Goal: Task Accomplishment & Management: Complete application form

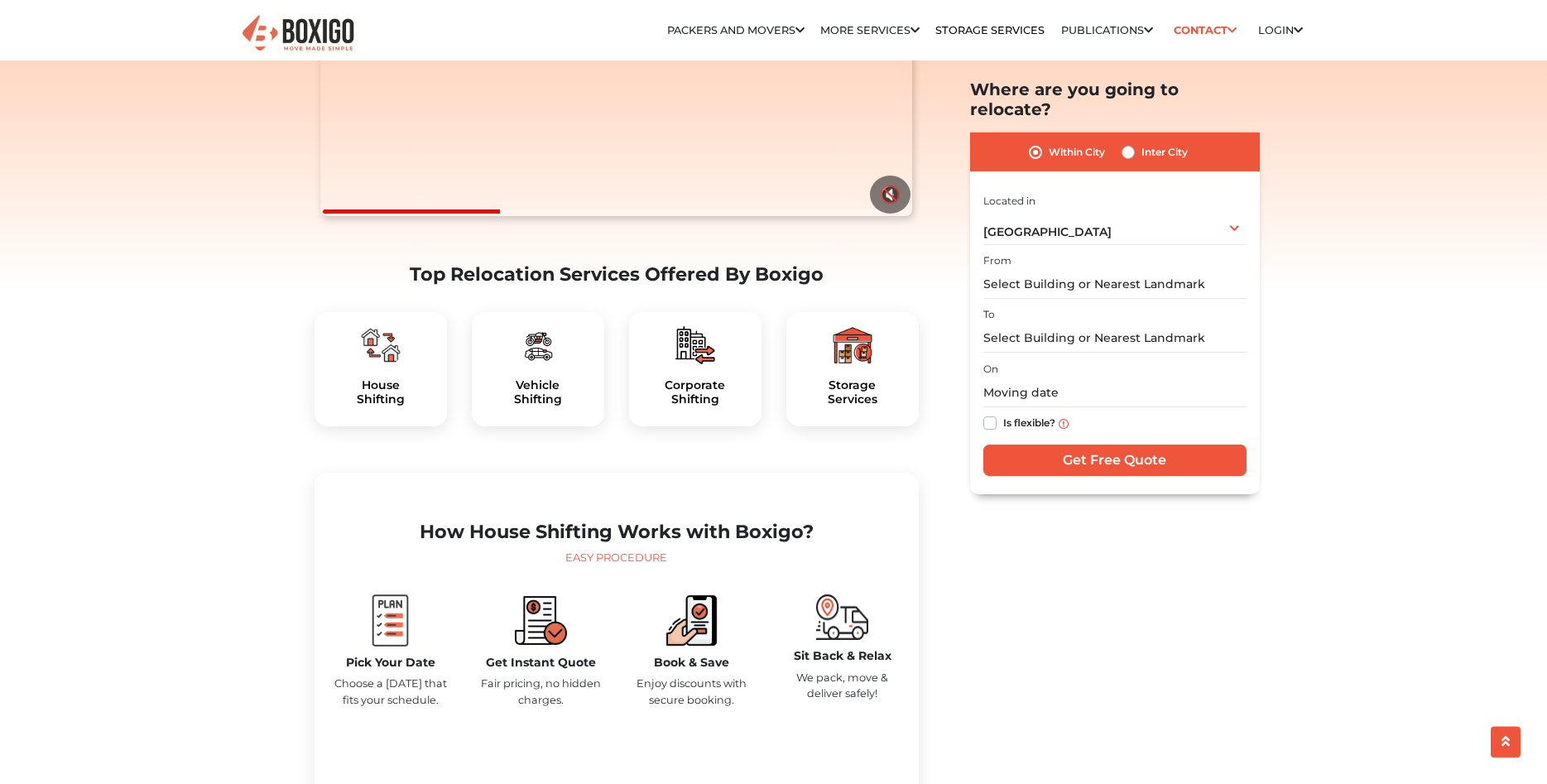
scroll to position [253, 0]
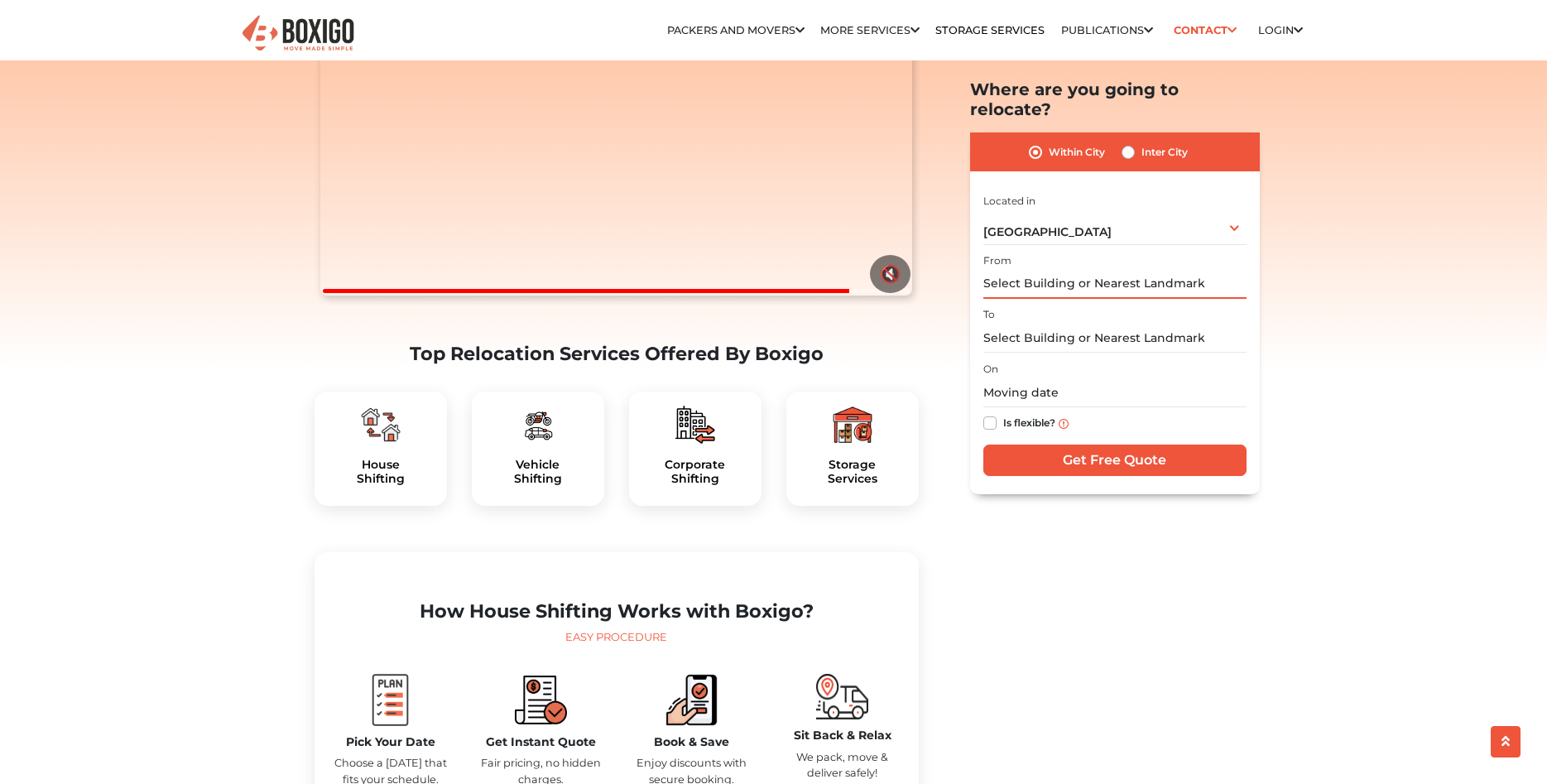
click at [1025, 269] on input "text" at bounding box center [1115, 283] width 263 height 29
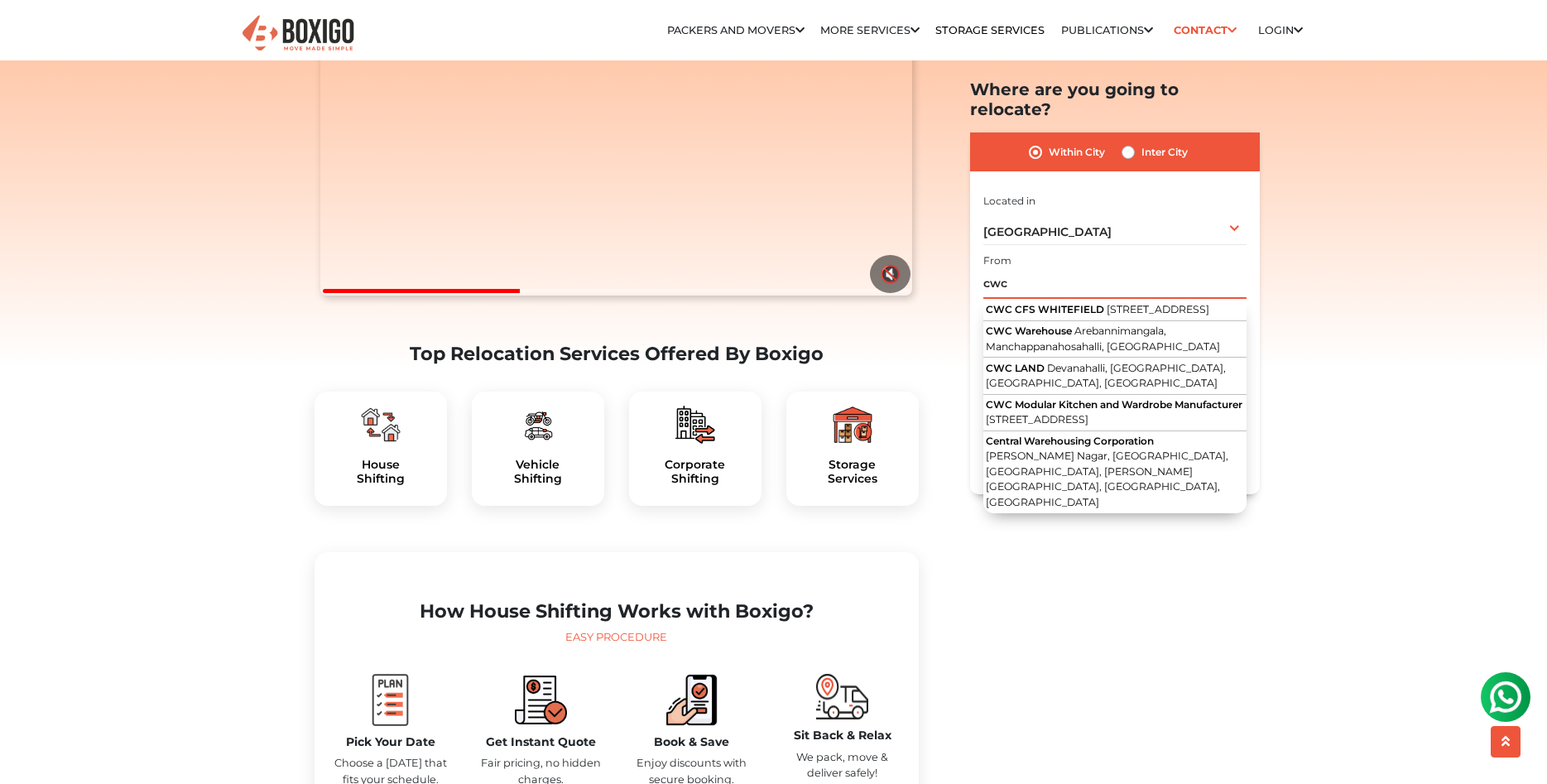
scroll to position [0, 0]
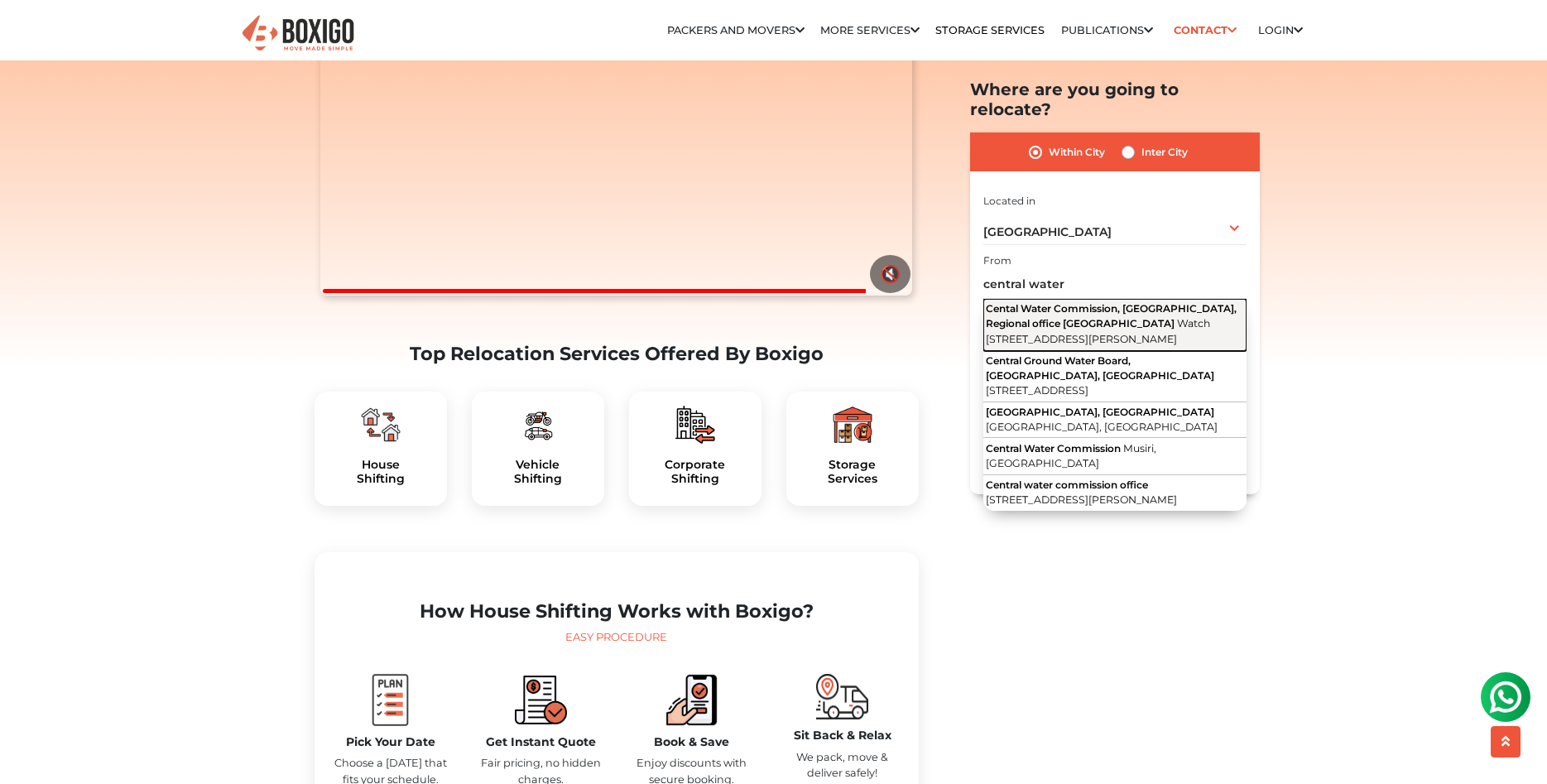
click at [1012, 302] on span "Cental Water Commission, [GEOGRAPHIC_DATA], Regional office [GEOGRAPHIC_DATA]" at bounding box center [1112, 315] width 251 height 27
type input "Cental Water Commission, [GEOGRAPHIC_DATA], Regional office [GEOGRAPHIC_DATA], …"
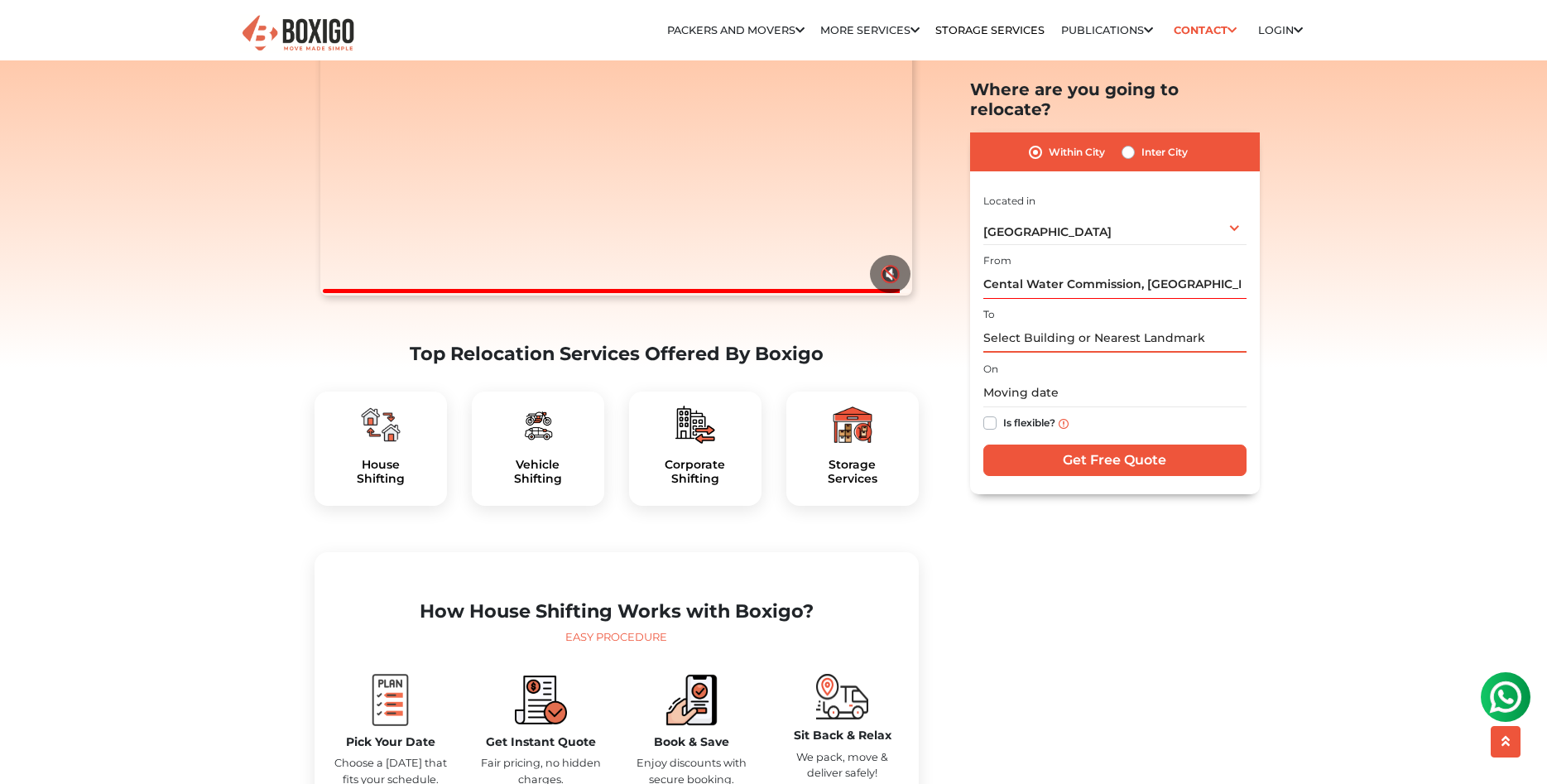
click at [1019, 324] on input "text" at bounding box center [1115, 338] width 263 height 29
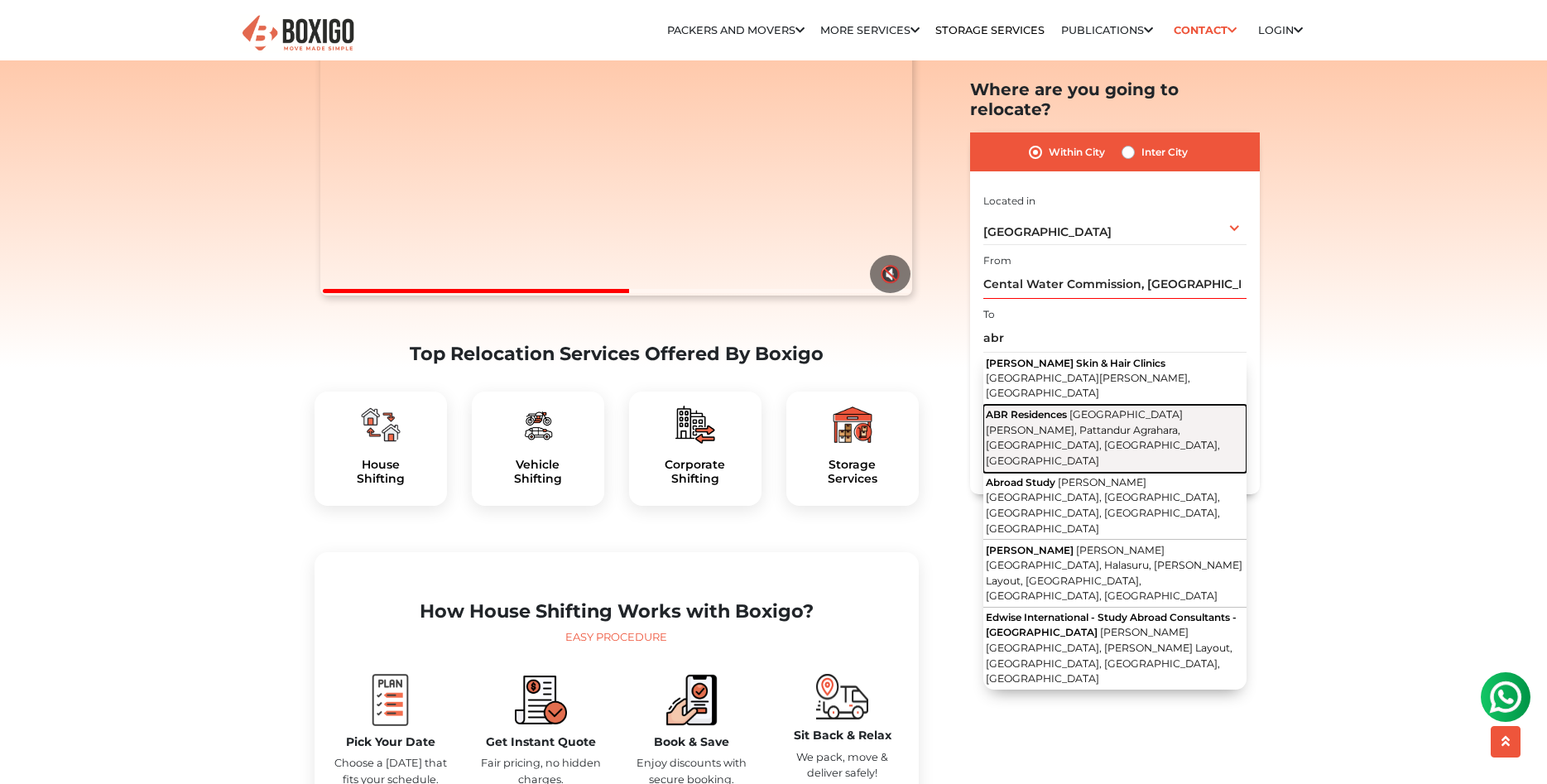
click at [1026, 408] on span "[GEOGRAPHIC_DATA][PERSON_NAME], Pattandur Agrahara, [GEOGRAPHIC_DATA], [GEOGRAP…" at bounding box center [1104, 437] width 235 height 59
type input "ABR Residences, [GEOGRAPHIC_DATA][PERSON_NAME], Pattandur Agrahara, [GEOGRAPHIC…"
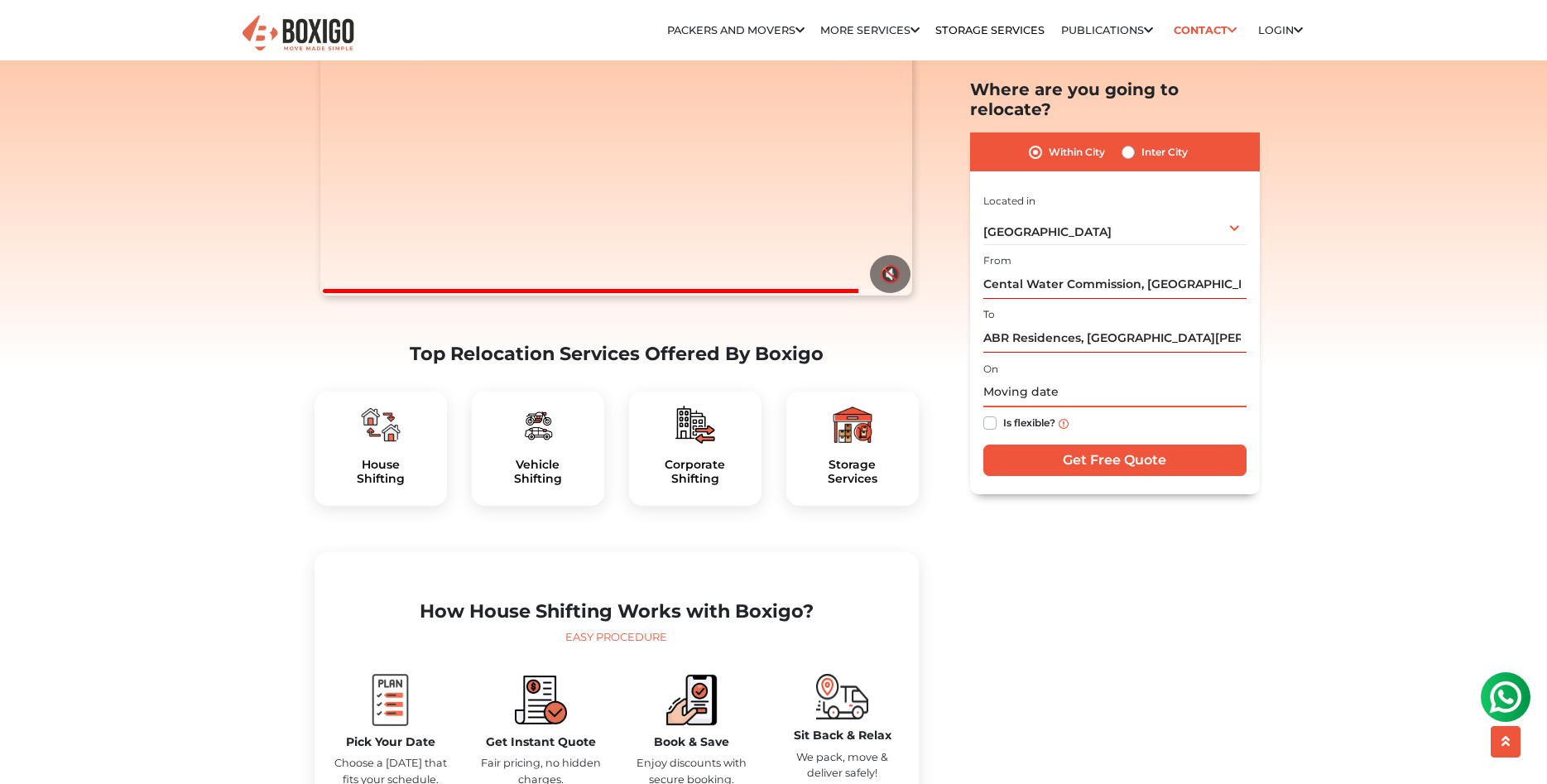
click at [1021, 379] on input "text" at bounding box center [1115, 392] width 263 height 29
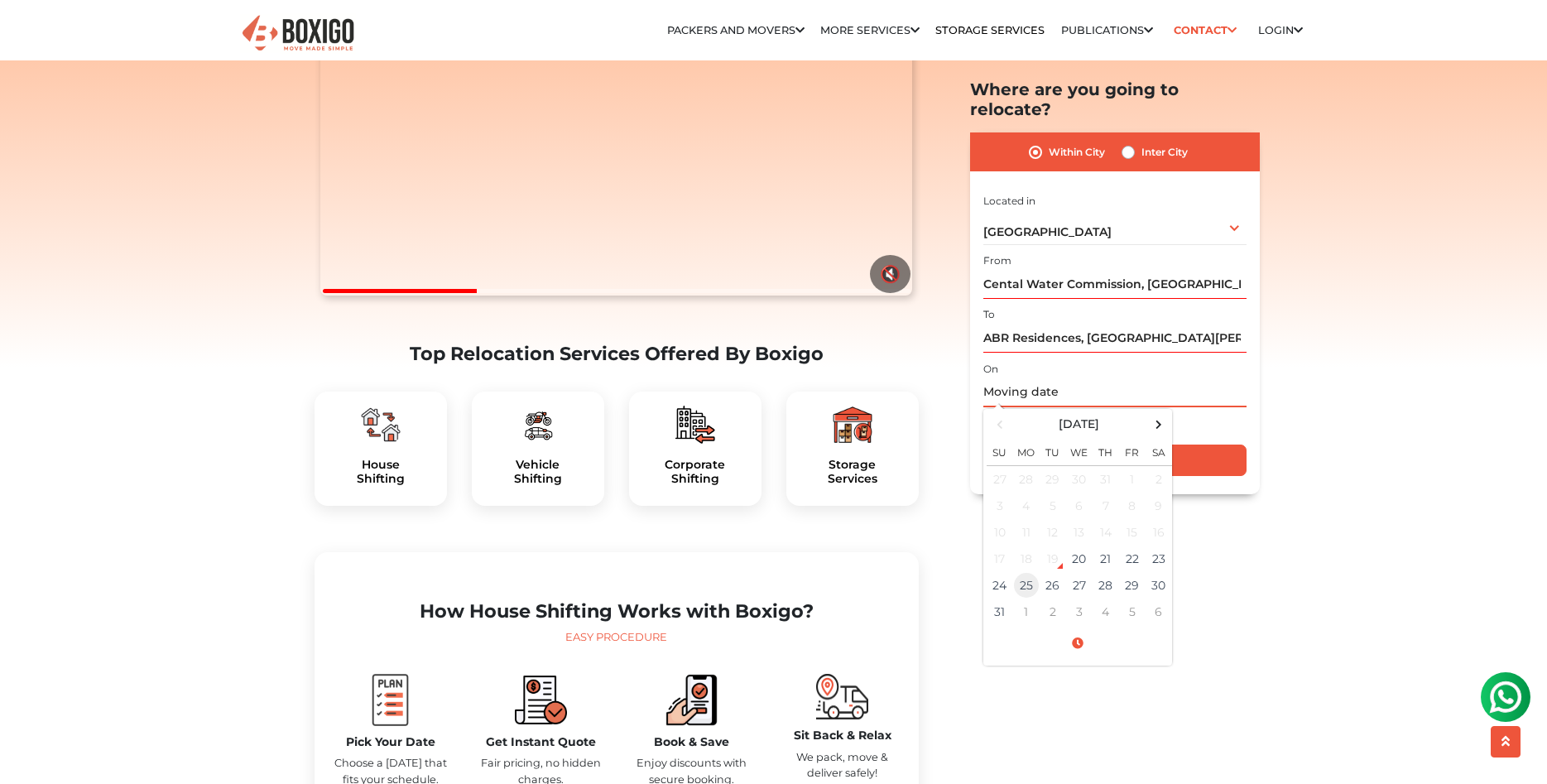
click at [1026, 571] on td "25" at bounding box center [1026, 584] width 27 height 27
type input "[DATE] 12:00 AM"
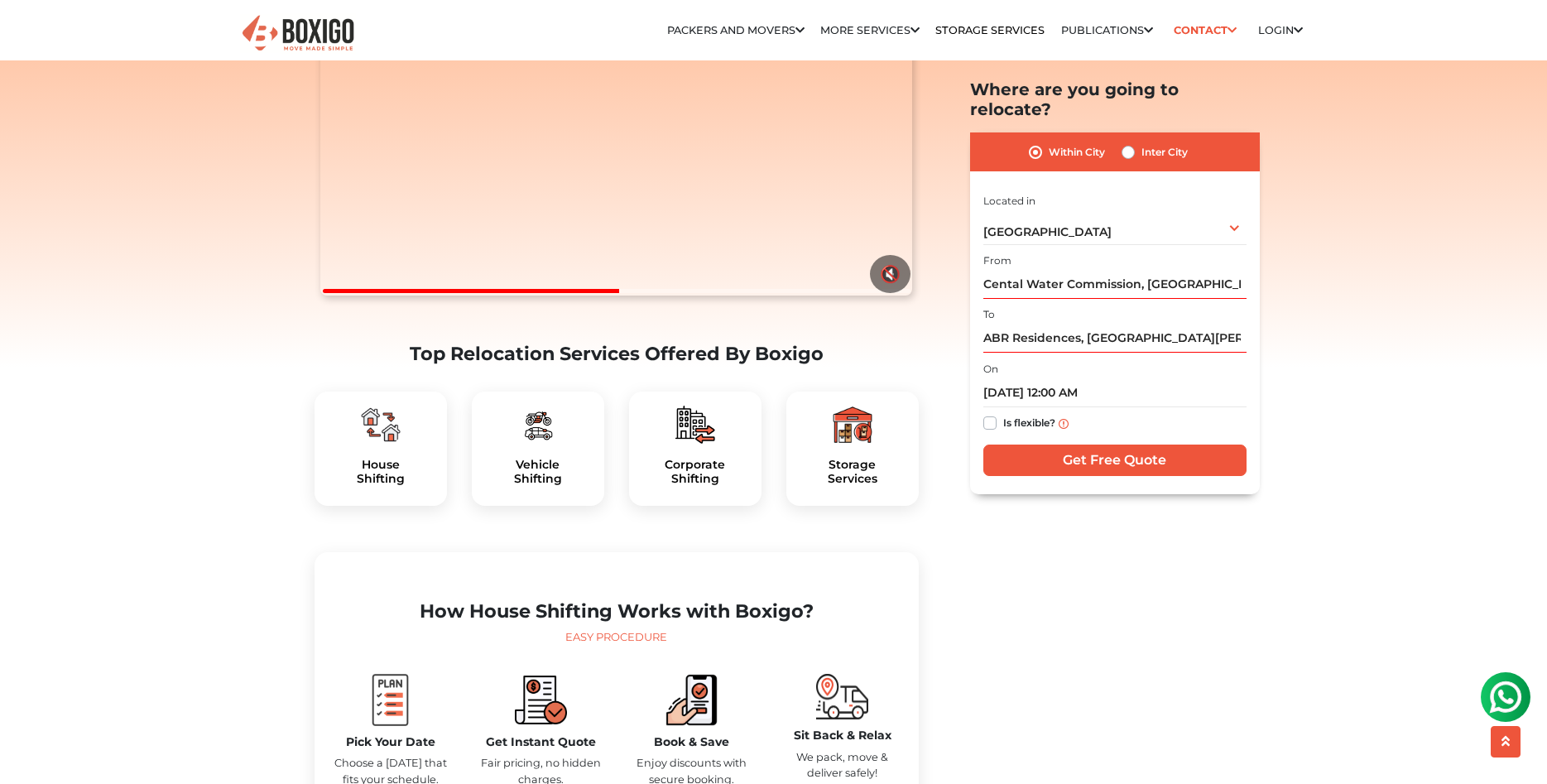
click at [1003, 413] on label "Is flexible?" at bounding box center [1029, 421] width 52 height 17
click at [993, 413] on input "Is flexible?" at bounding box center [989, 421] width 13 height 17
checkbox input "true"
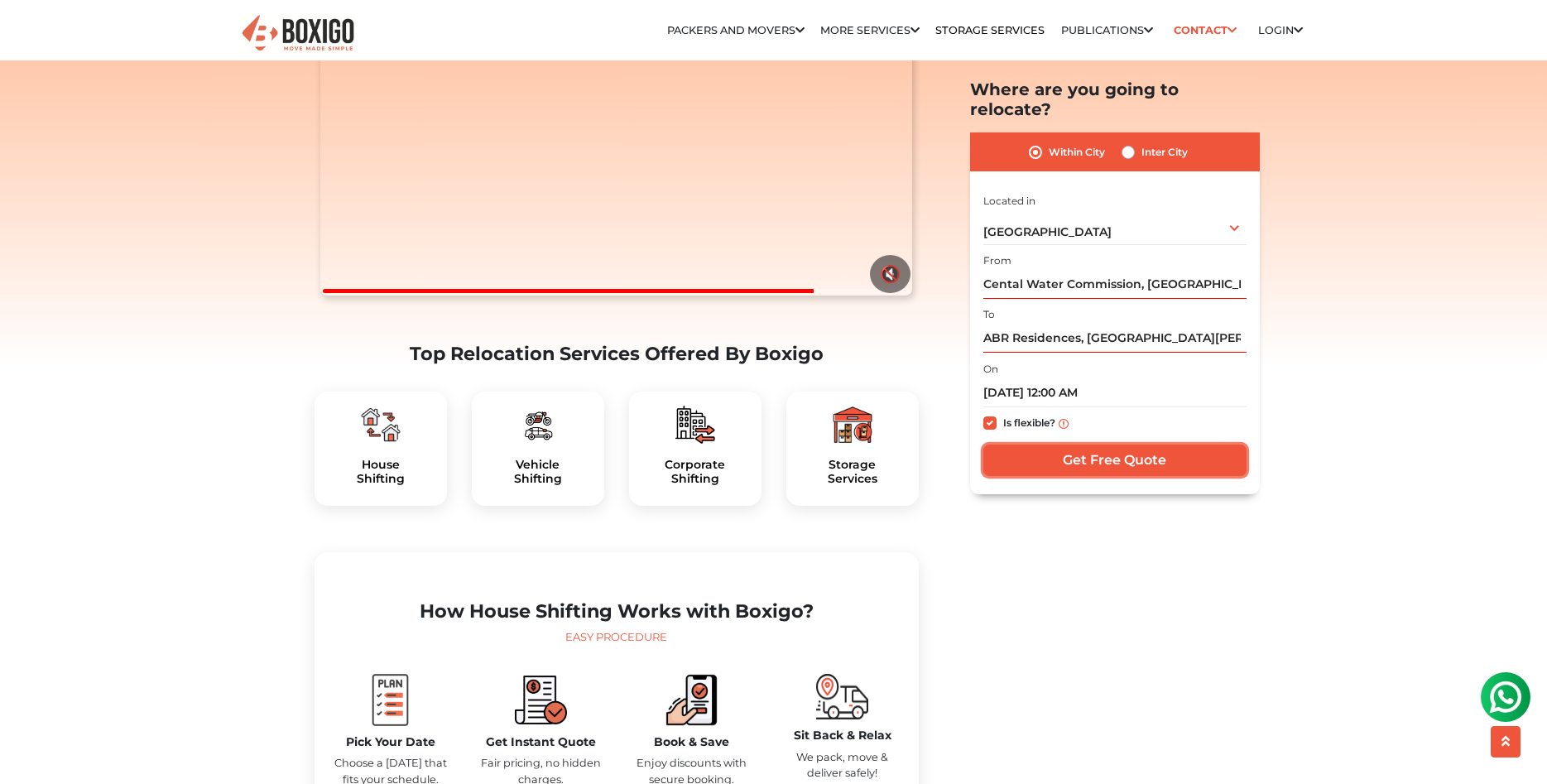
click at [1116, 444] on input "Get Free Quote" at bounding box center [1115, 460] width 263 height 32
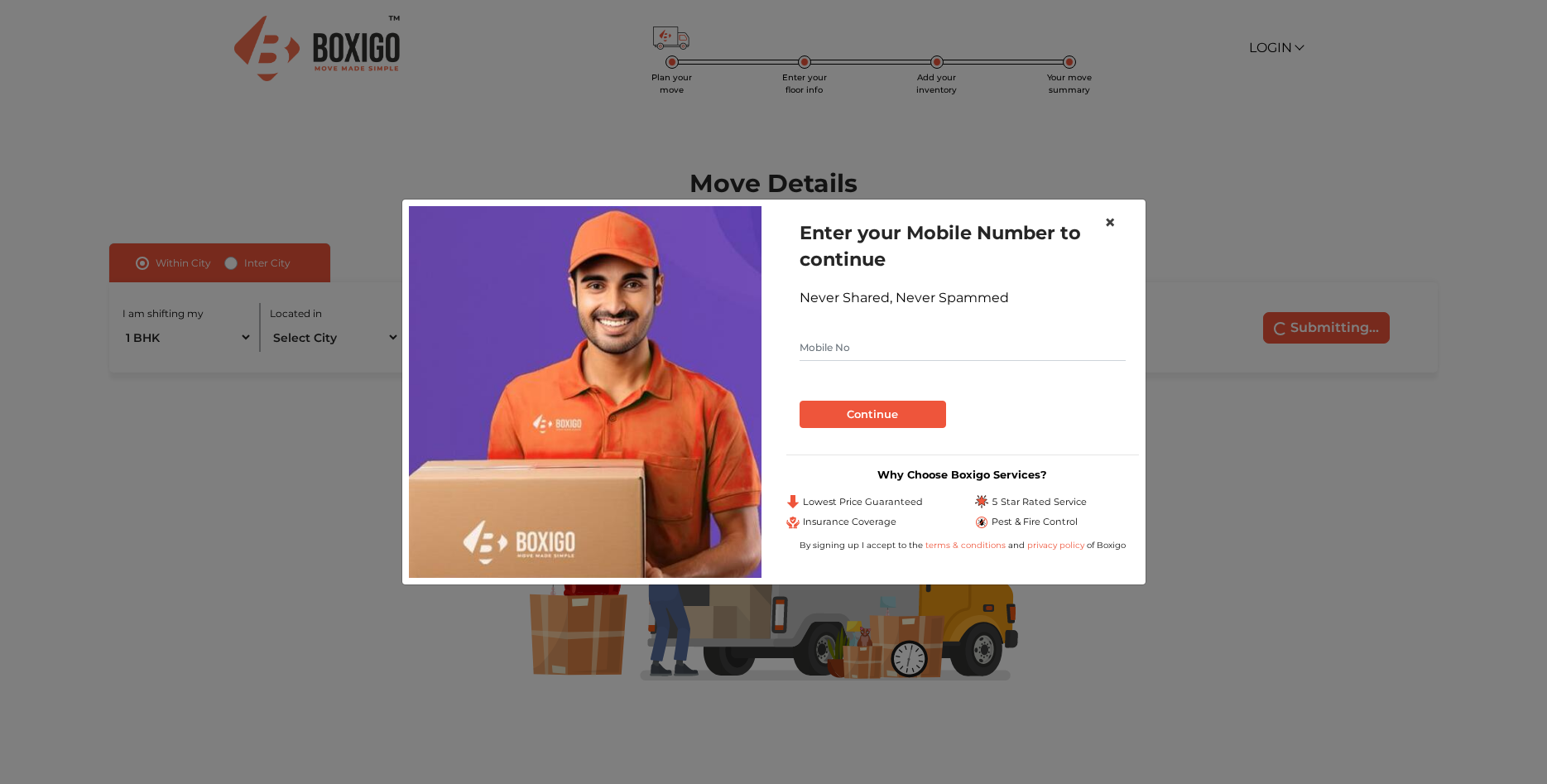
click at [1110, 225] on span "×" at bounding box center [1111, 223] width 12 height 24
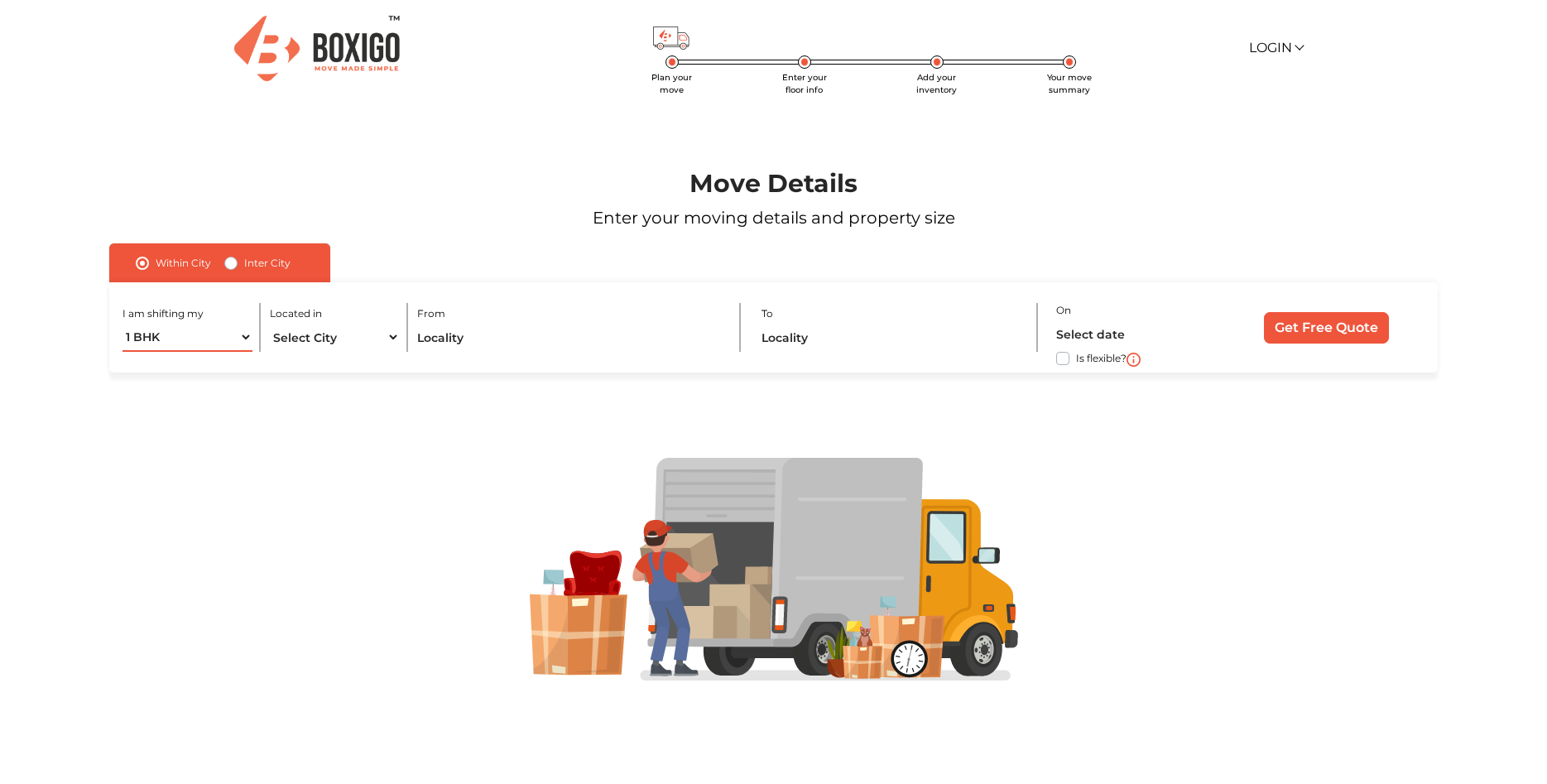
click at [122, 323] on select "1 BHK 2 BHK 3 BHK 3 + BHK FEW ITEMS" at bounding box center [187, 337] width 130 height 29
select select "3 BHK"
click option "3 BHK" at bounding box center [0, 0] width 0 height 0
click at [269, 323] on select "Select City Bangalore Bengaluru Bhopal Bhubaneswar Chennai Coimbatore Cuttack D…" at bounding box center [334, 337] width 130 height 29
select select "[GEOGRAPHIC_DATA]"
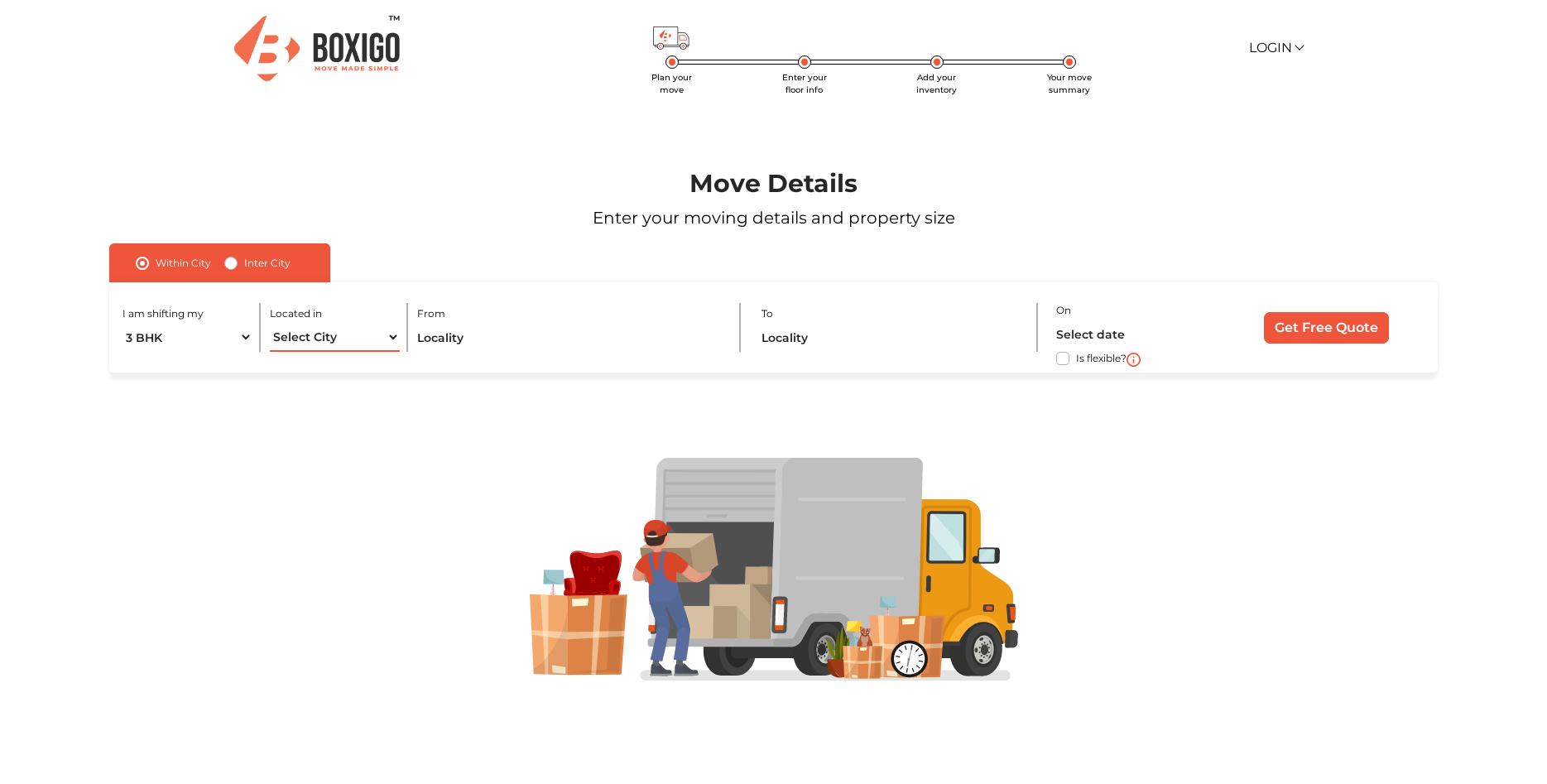
click option "[GEOGRAPHIC_DATA]" at bounding box center [0, 0] width 0 height 0
click at [606, 344] on input "text" at bounding box center [570, 337] width 304 height 29
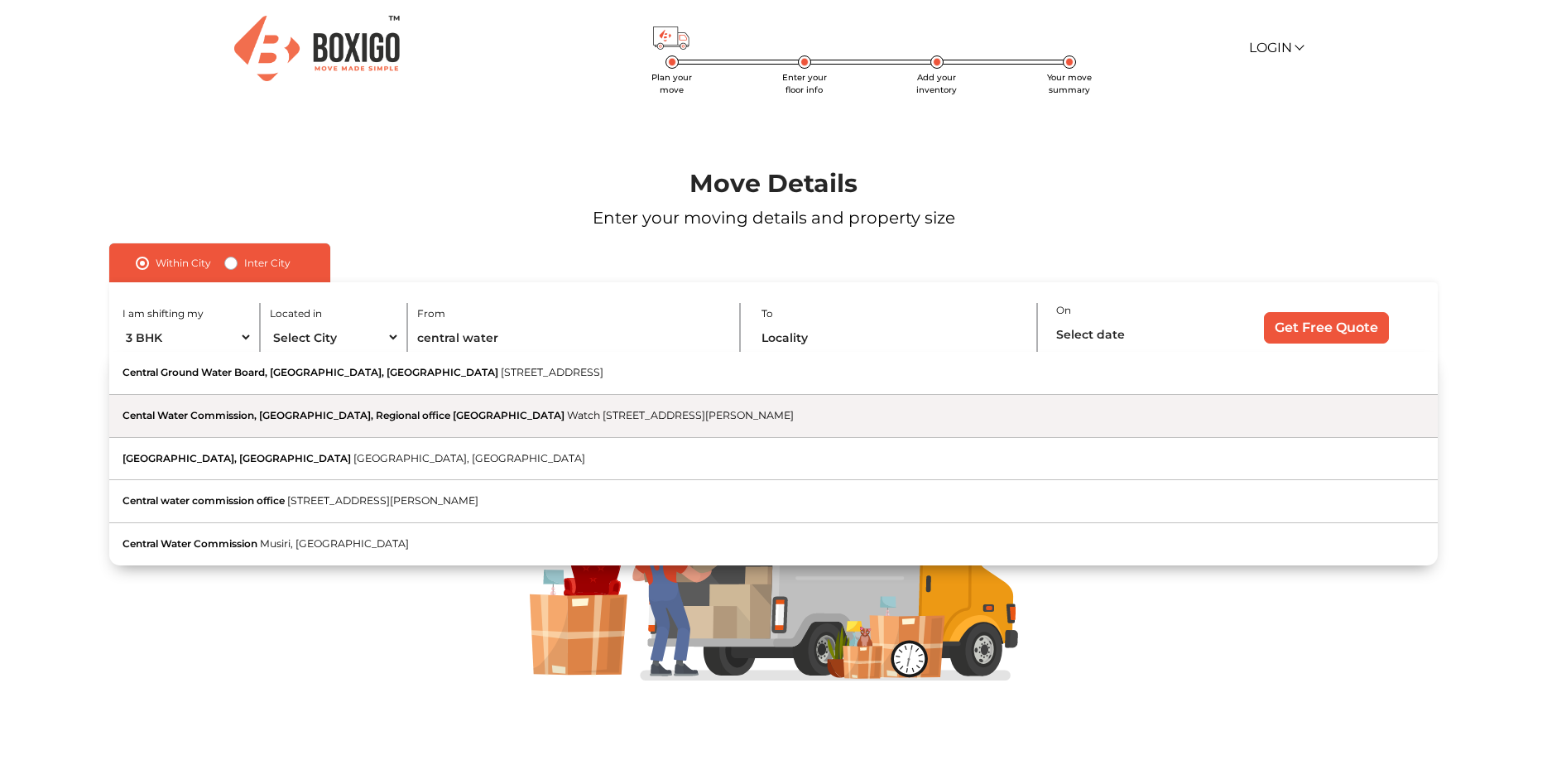
click at [284, 416] on span "Cental Water Commission, [GEOGRAPHIC_DATA], Regional office [GEOGRAPHIC_DATA]" at bounding box center [343, 414] width 442 height 12
type input "Cental Water Commission, [GEOGRAPHIC_DATA], Regional office [GEOGRAPHIC_DATA], …"
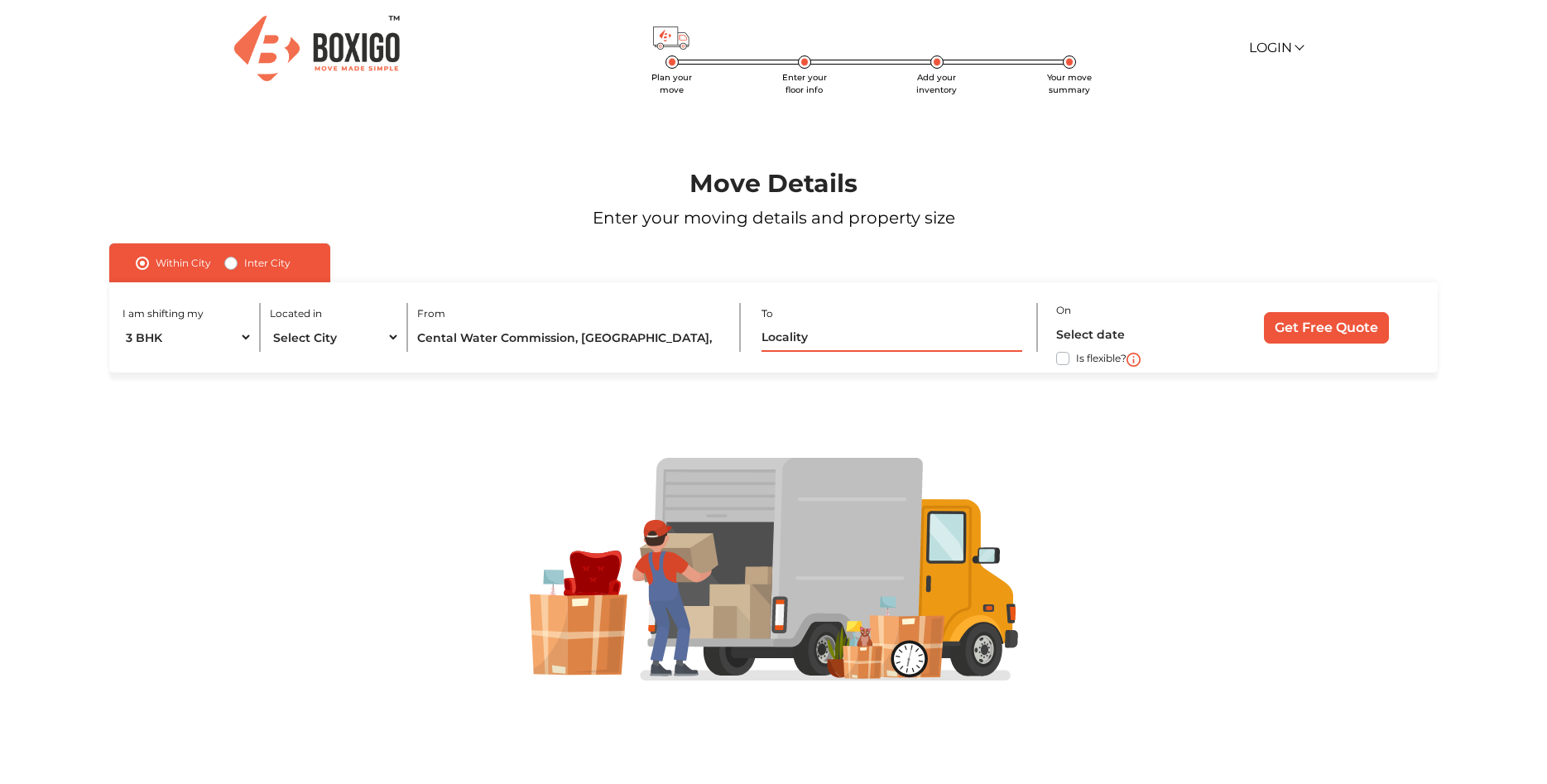
click at [811, 339] on input "text" at bounding box center [892, 337] width 260 height 29
type input "2"
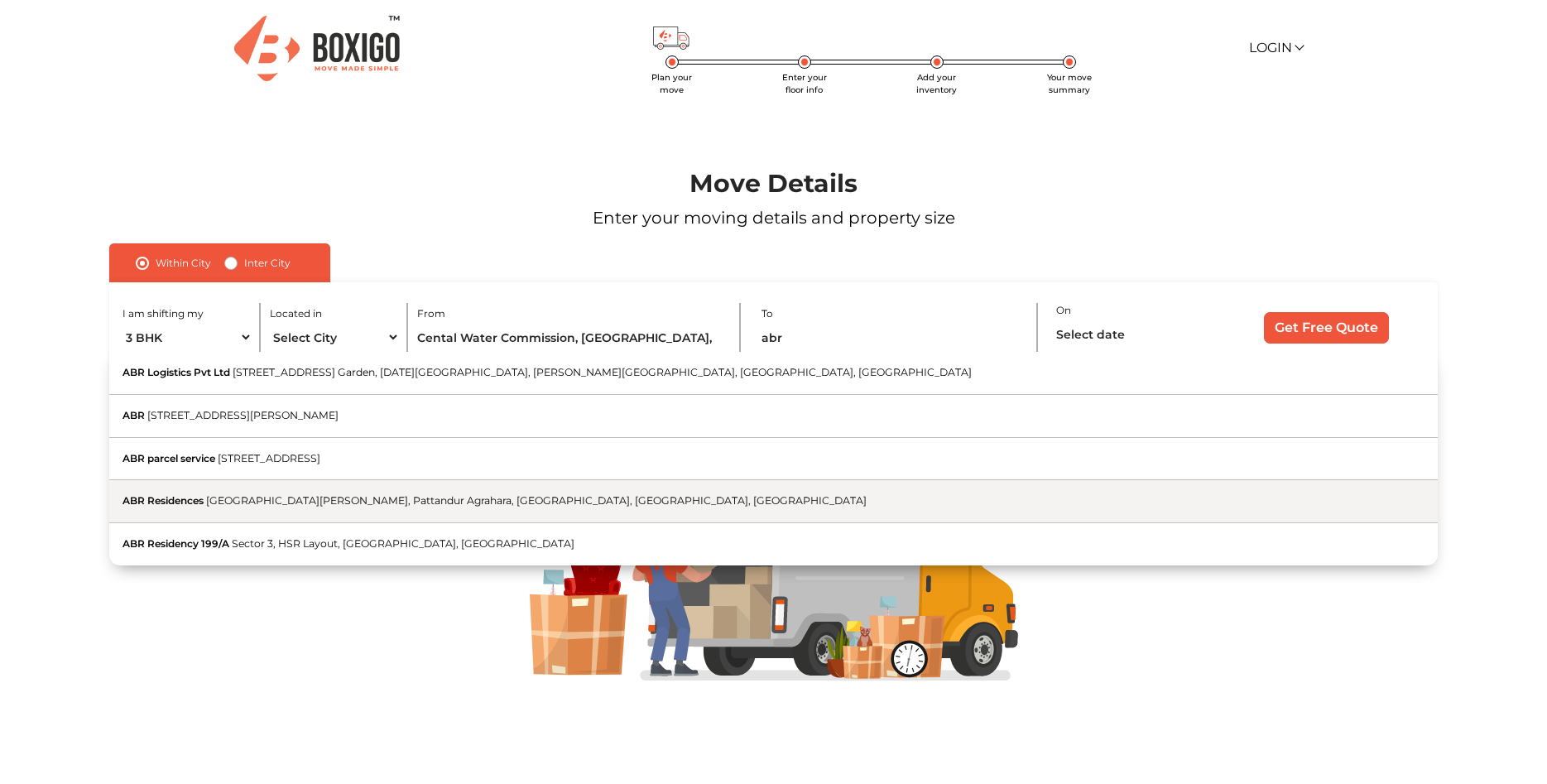
click at [220, 505] on span "[GEOGRAPHIC_DATA][PERSON_NAME], Pattandur Agrahara, [GEOGRAPHIC_DATA], [GEOGRAP…" at bounding box center [536, 500] width 660 height 12
type input "ABR Residences, [GEOGRAPHIC_DATA][PERSON_NAME], Pattandur Agrahara, [GEOGRAPHIC…"
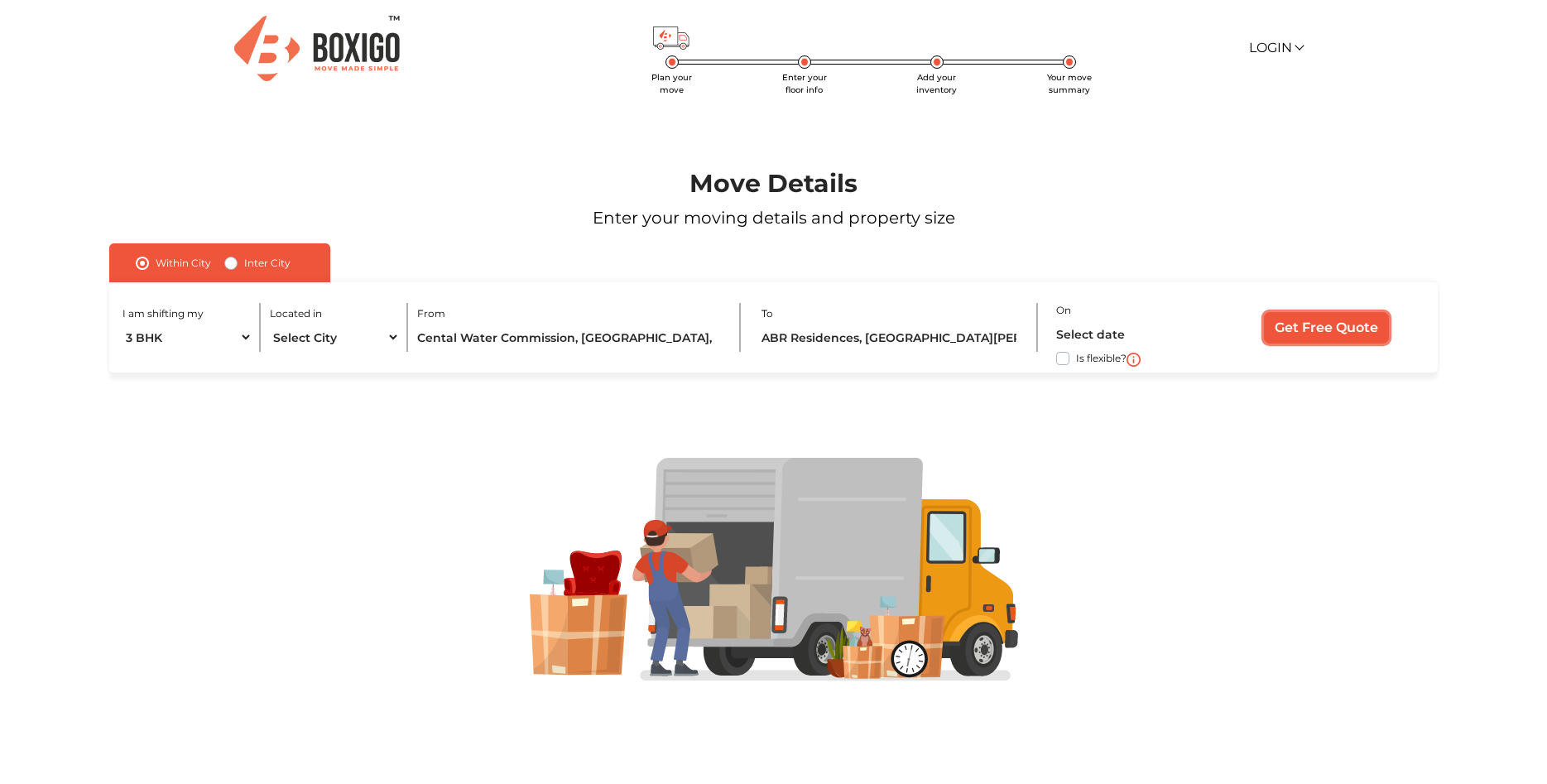
click at [1326, 329] on input "Get Free Quote" at bounding box center [1327, 328] width 125 height 32
click at [1076, 361] on label "Is flexible?" at bounding box center [1101, 357] width 51 height 17
click at [122, 361] on input "Is flexible?" at bounding box center [115, 357] width 13 height 17
checkbox input "true"
click at [1338, 327] on input "Get Free Quote" at bounding box center [1327, 328] width 125 height 32
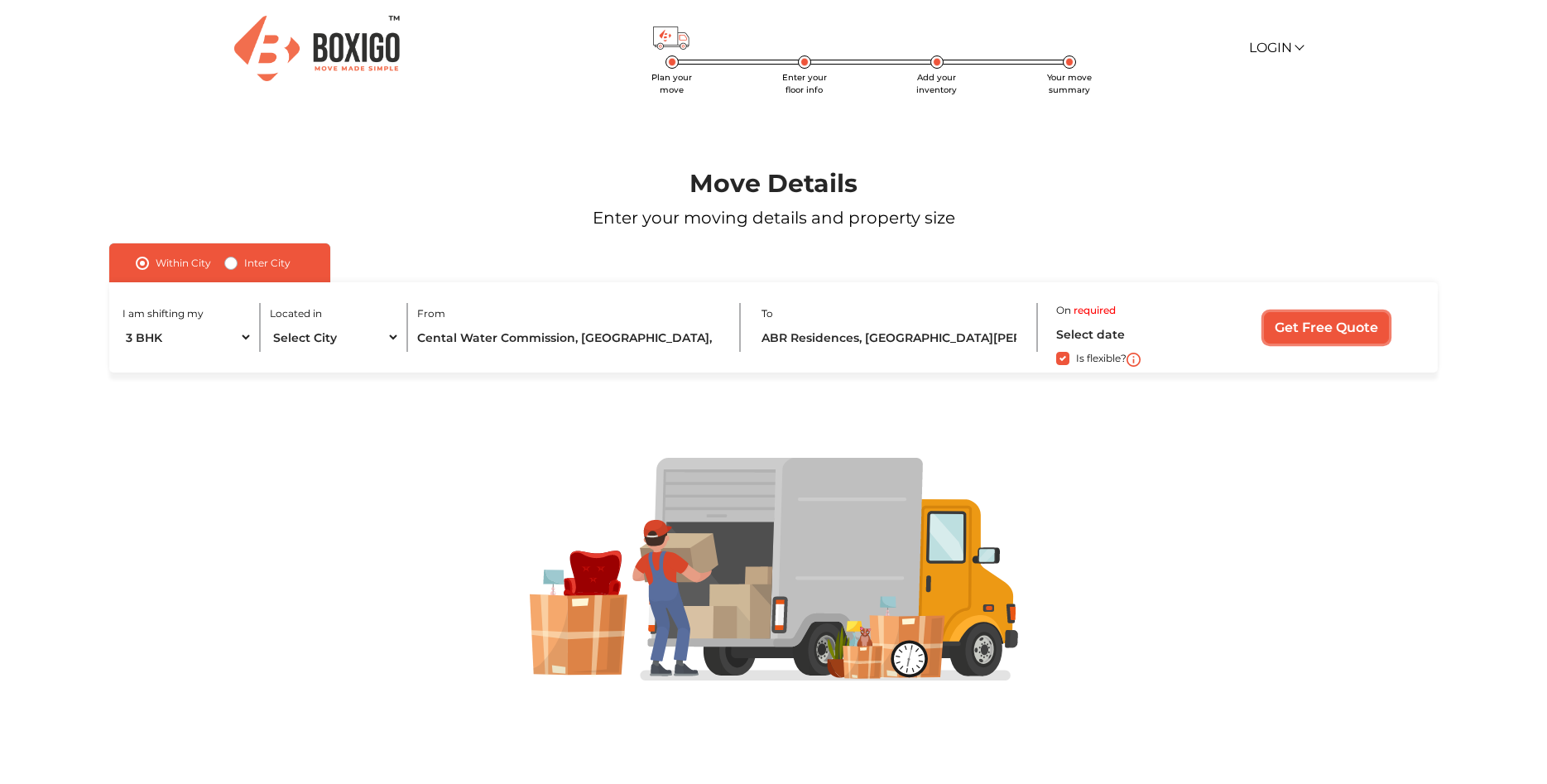
click at [1315, 329] on input "Get Free Quote" at bounding box center [1327, 328] width 125 height 32
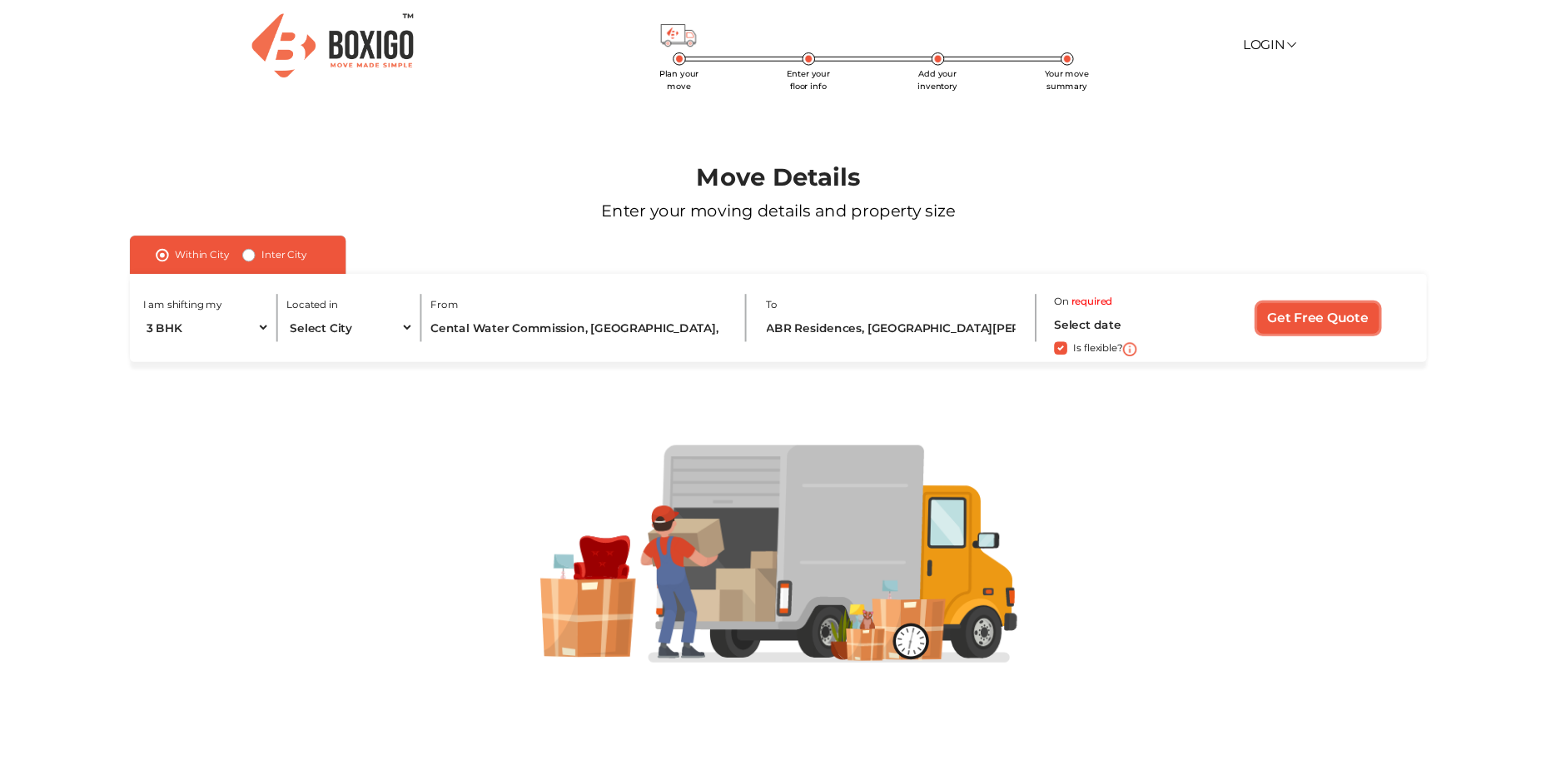
scroll to position [4, 0]
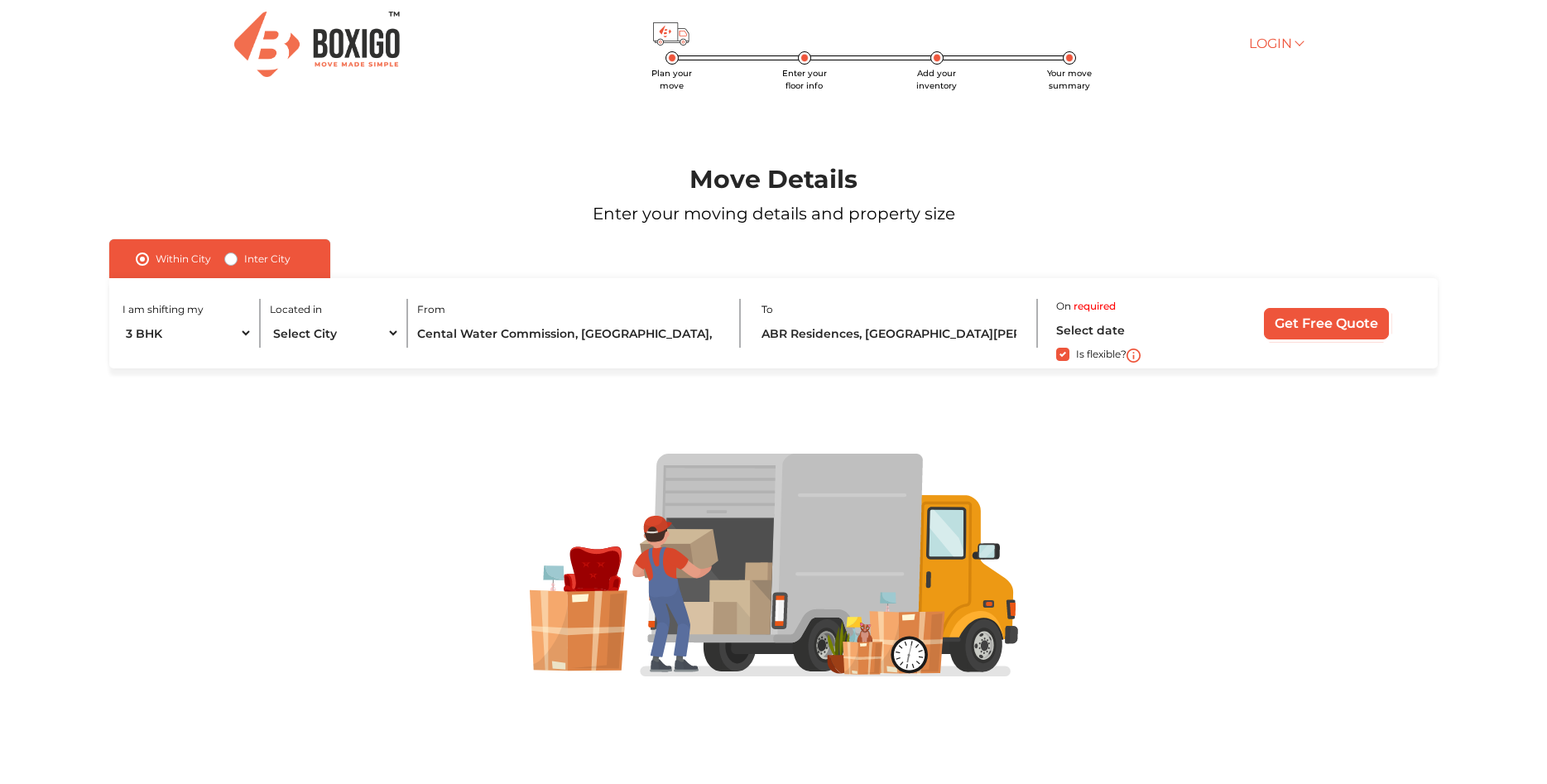
click at [1296, 47] on link "Login" at bounding box center [1276, 44] width 53 height 16
click at [1304, 72] on link "Customer" at bounding box center [1315, 68] width 132 height 31
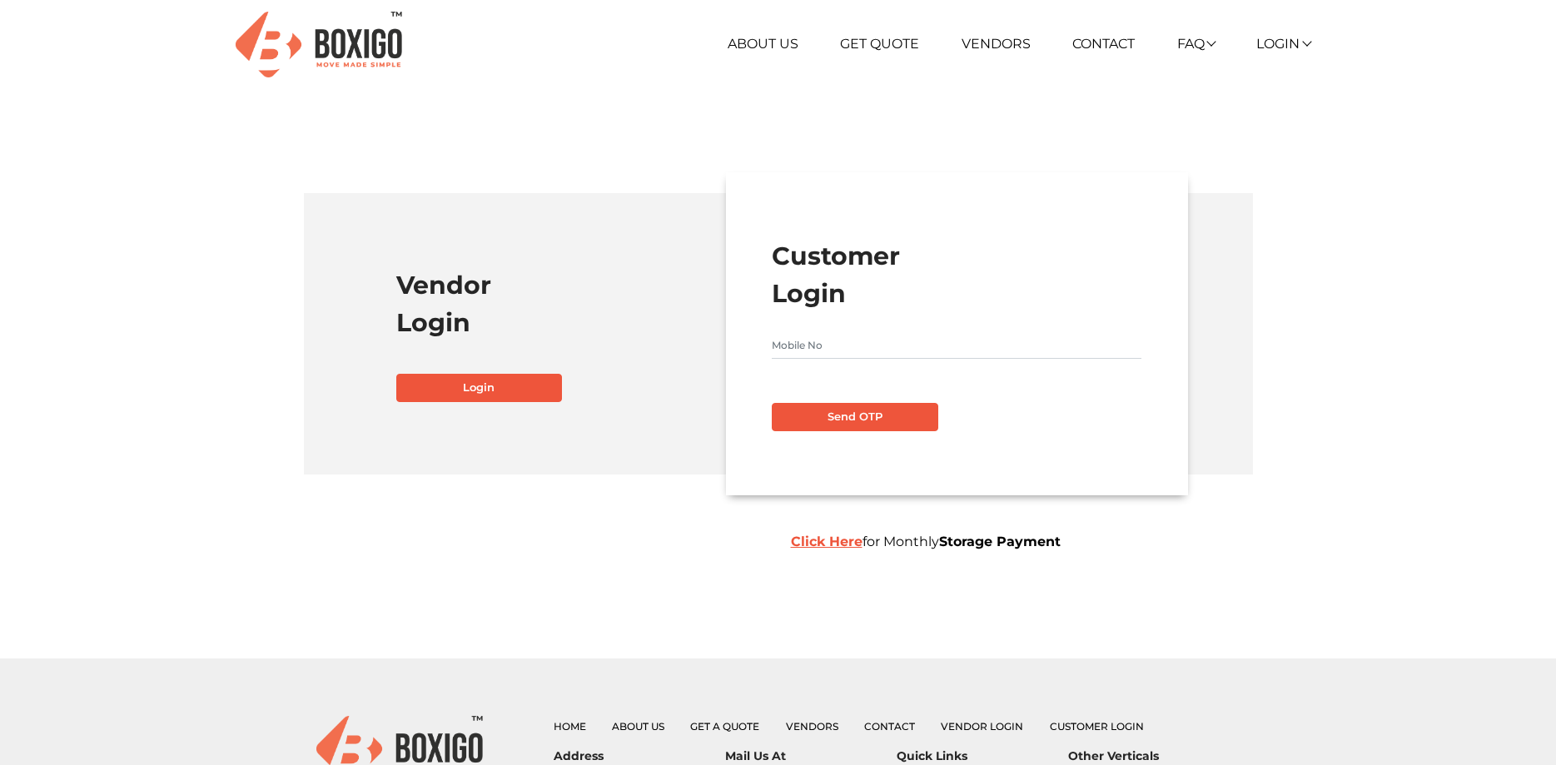
click at [1401, 202] on section "Vendor Login Login Customer Login Send OTP Click Here for Monthly Storage Payme…" at bounding box center [778, 312] width 1432 height 439
